Goal: Answer question/provide support: Share knowledge or assist other users

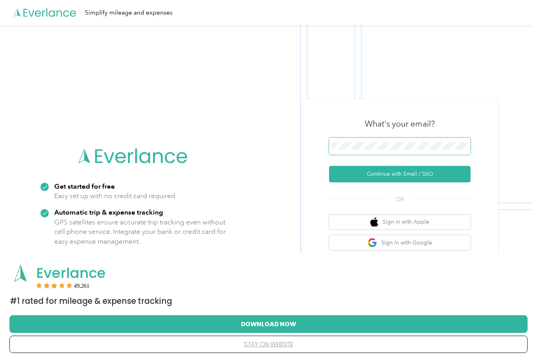
click at [402, 151] on span at bounding box center [399, 146] width 141 height 17
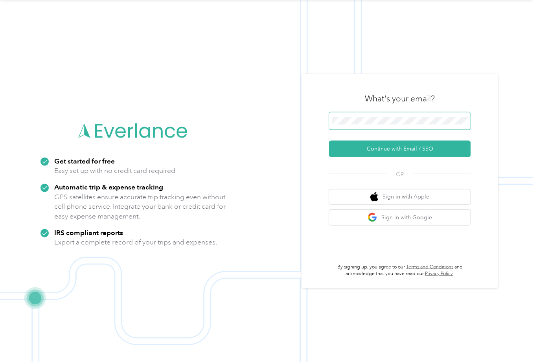
scroll to position [25, 0]
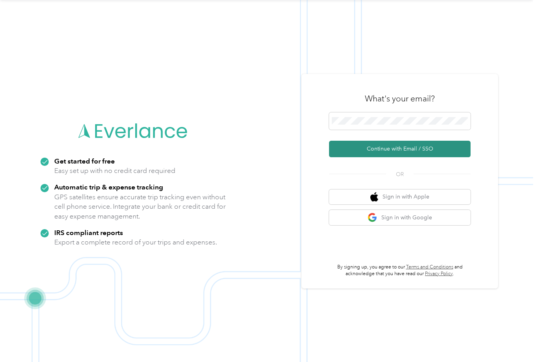
click at [408, 157] on button "Continue with Email / SSO" at bounding box center [399, 149] width 141 height 17
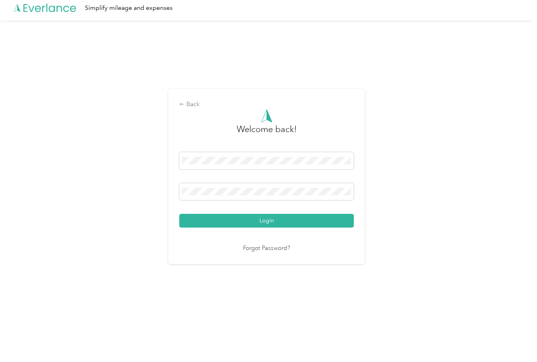
scroll to position [2, 0]
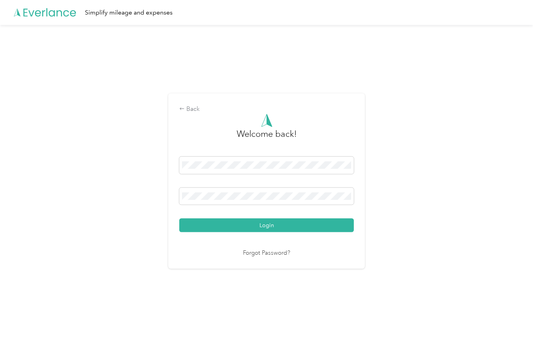
click at [266, 257] on link "Forgot Password?" at bounding box center [266, 253] width 47 height 9
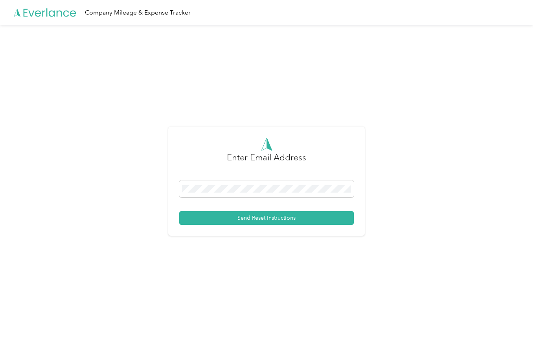
click at [242, 187] on form "Enter Email Address Send Reset Instructions" at bounding box center [266, 182] width 174 height 88
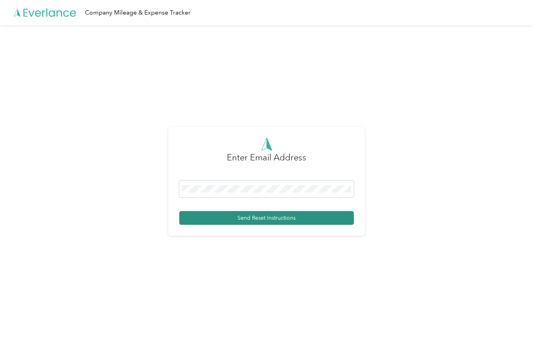
click at [272, 225] on button "Send Reset Instructions" at bounding box center [266, 218] width 174 height 14
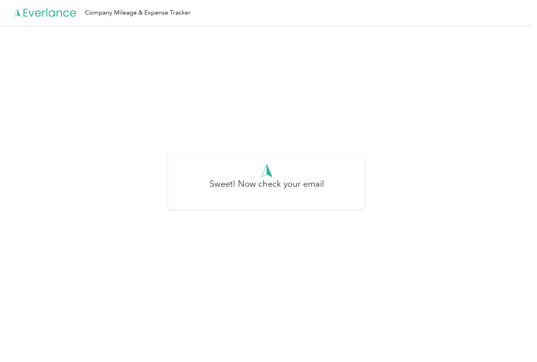
click at [242, 190] on h3 "Sweet! Now check your email" at bounding box center [266, 187] width 114 height 21
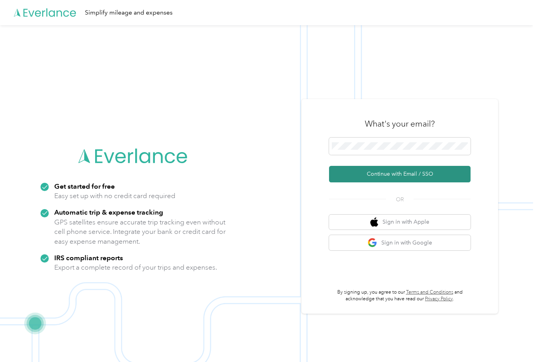
click at [409, 182] on button "Continue with Email / SSO" at bounding box center [399, 174] width 141 height 17
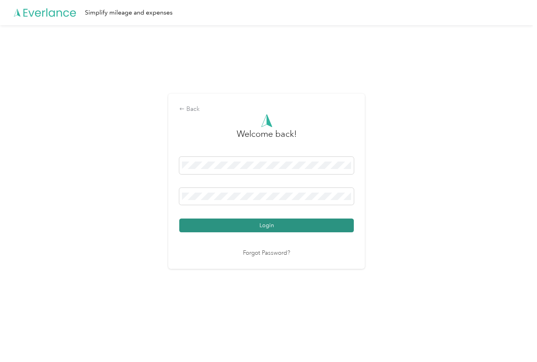
click at [279, 232] on button "Login" at bounding box center [266, 226] width 174 height 14
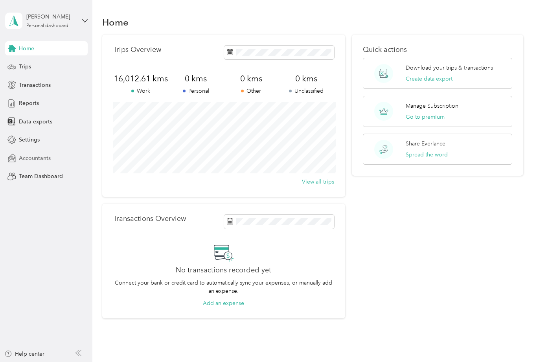
click at [29, 158] on span "Accountants" at bounding box center [35, 158] width 32 height 8
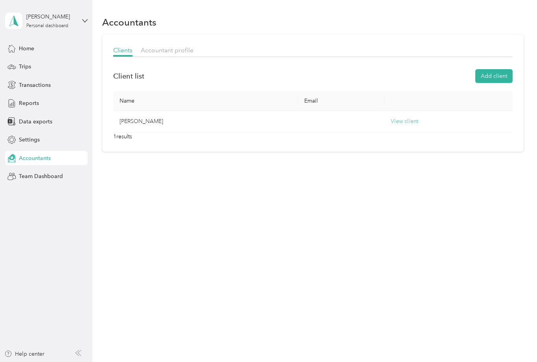
click at [411, 117] on button "View client" at bounding box center [405, 121] width 28 height 9
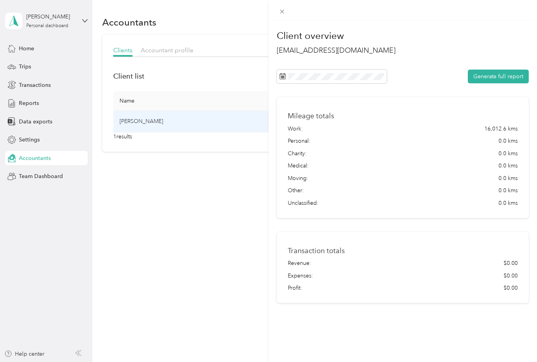
click at [176, 48] on div "Client overview [EMAIL_ADDRESS][DOMAIN_NAME] Generate full report Mileage total…" at bounding box center [268, 181] width 537 height 362
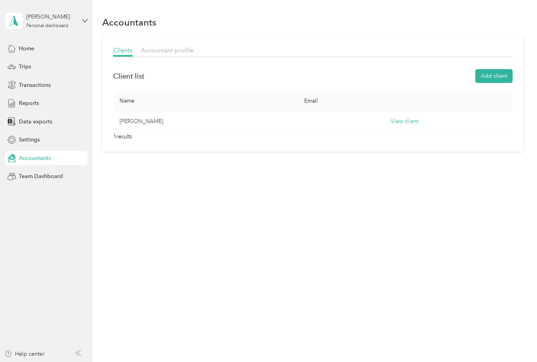
click at [310, 99] on th "Email" at bounding box center [341, 101] width 86 height 20
click at [425, 125] on td "View client" at bounding box center [450, 122] width 132 height 22
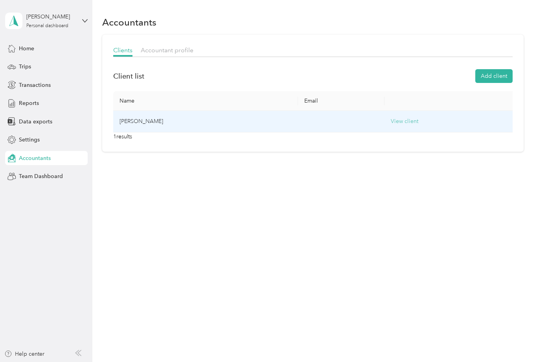
click at [408, 121] on button "View client" at bounding box center [405, 121] width 28 height 9
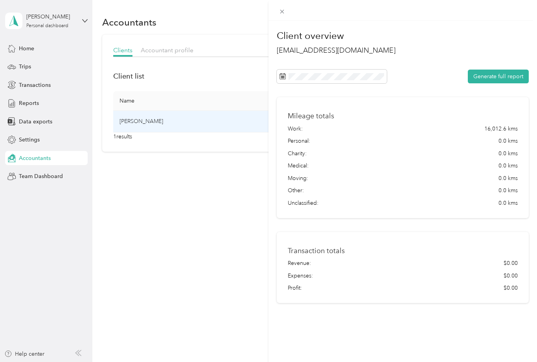
click at [331, 47] on h2 "[EMAIL_ADDRESS][DOMAIN_NAME]" at bounding box center [403, 50] width 252 height 11
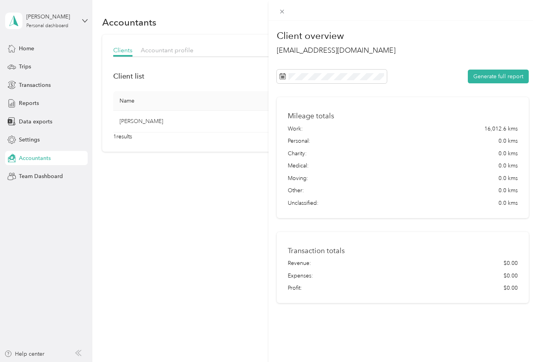
click at [185, 222] on div "Client overview [EMAIL_ADDRESS][DOMAIN_NAME] Generate full report Mileage total…" at bounding box center [268, 181] width 537 height 362
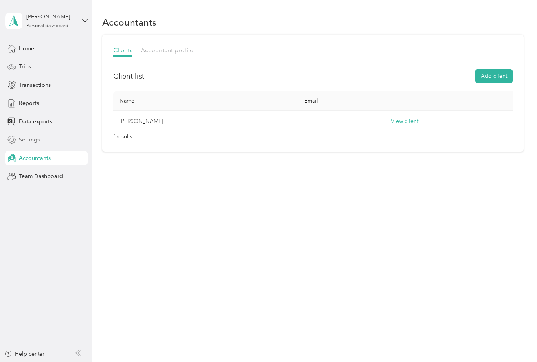
click at [27, 140] on span "Settings" at bounding box center [29, 140] width 21 height 8
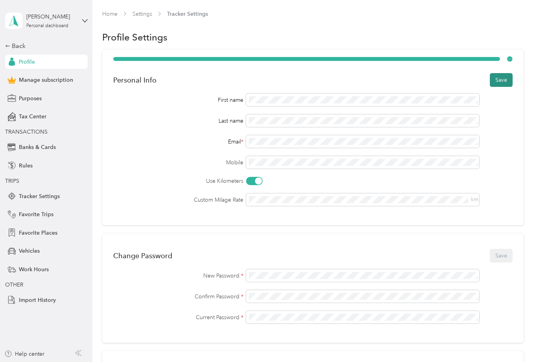
click at [501, 80] on button "Save" at bounding box center [501, 80] width 23 height 14
